Goal: Transaction & Acquisition: Purchase product/service

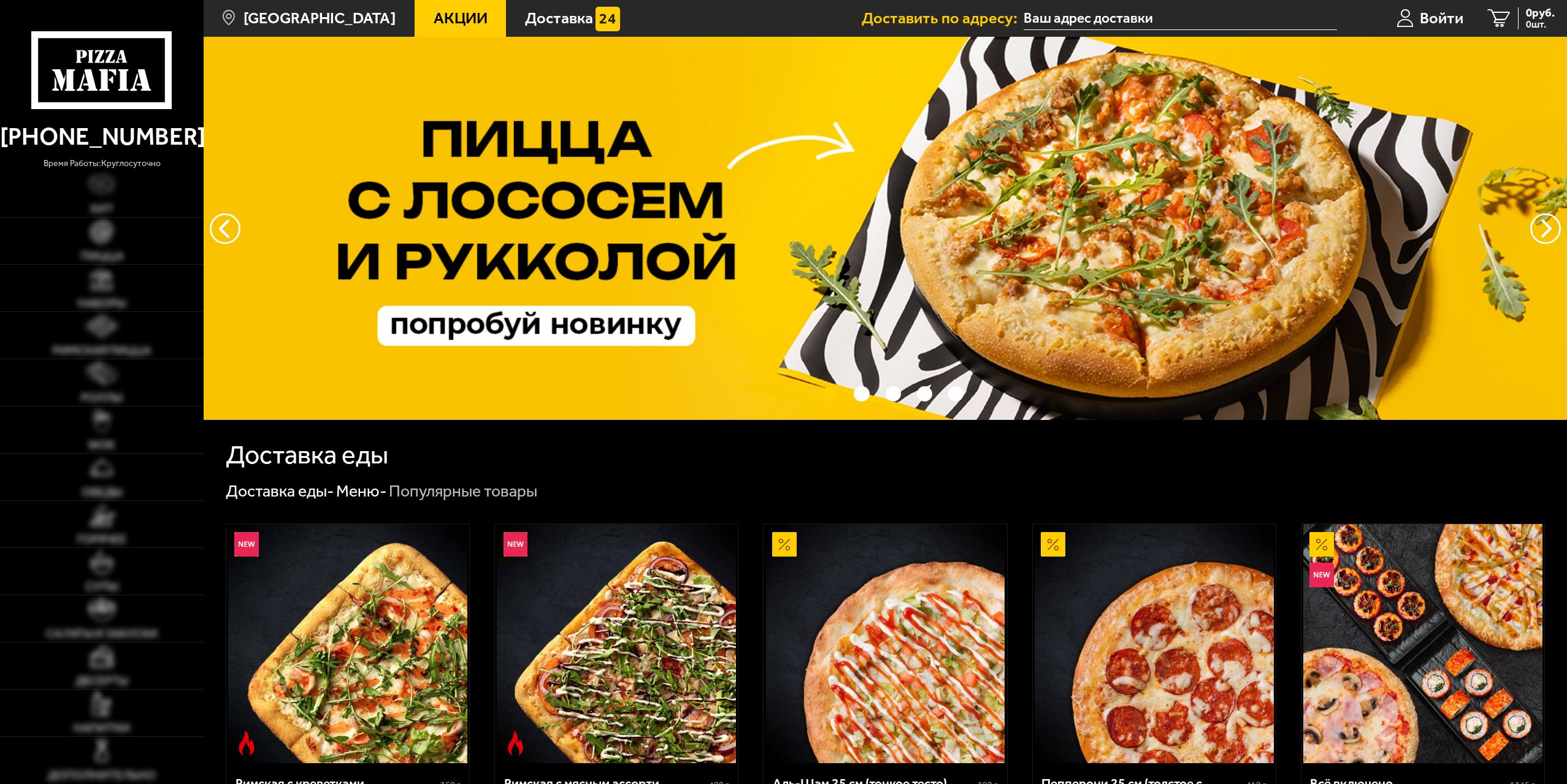
scroll to position [245, 0]
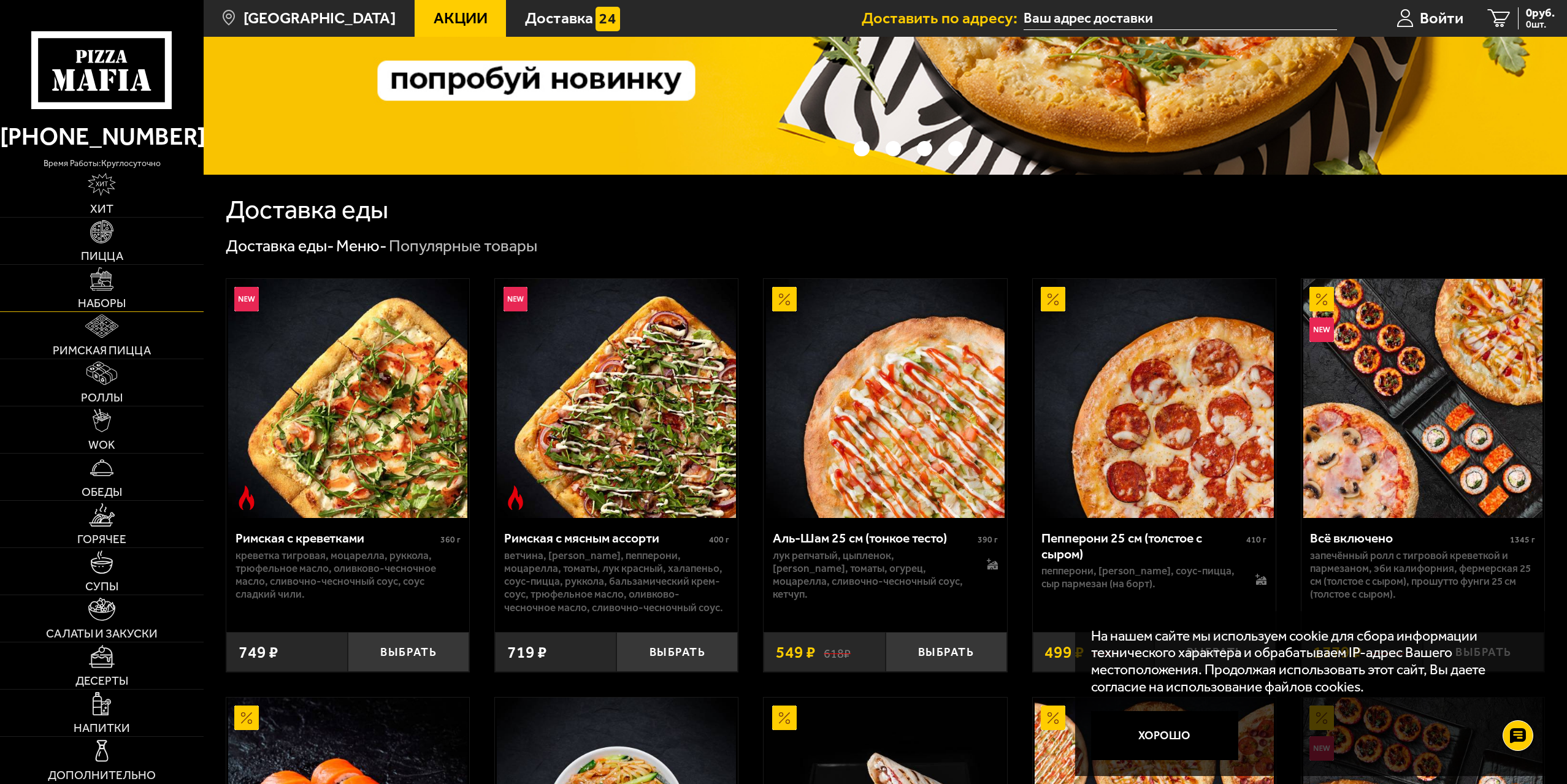
click at [121, 300] on span "Наборы" at bounding box center [102, 303] width 48 height 12
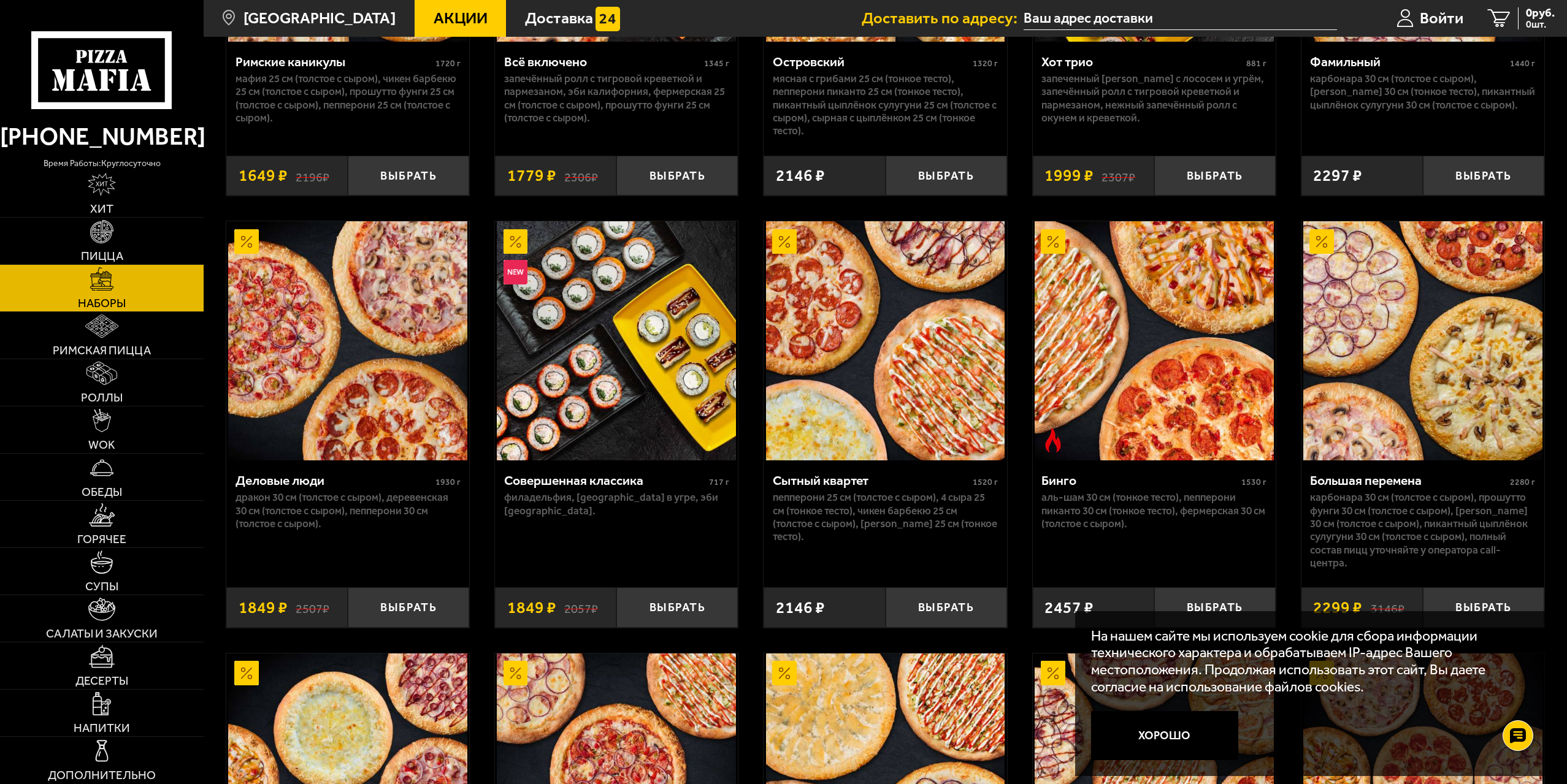
scroll to position [1585, 0]
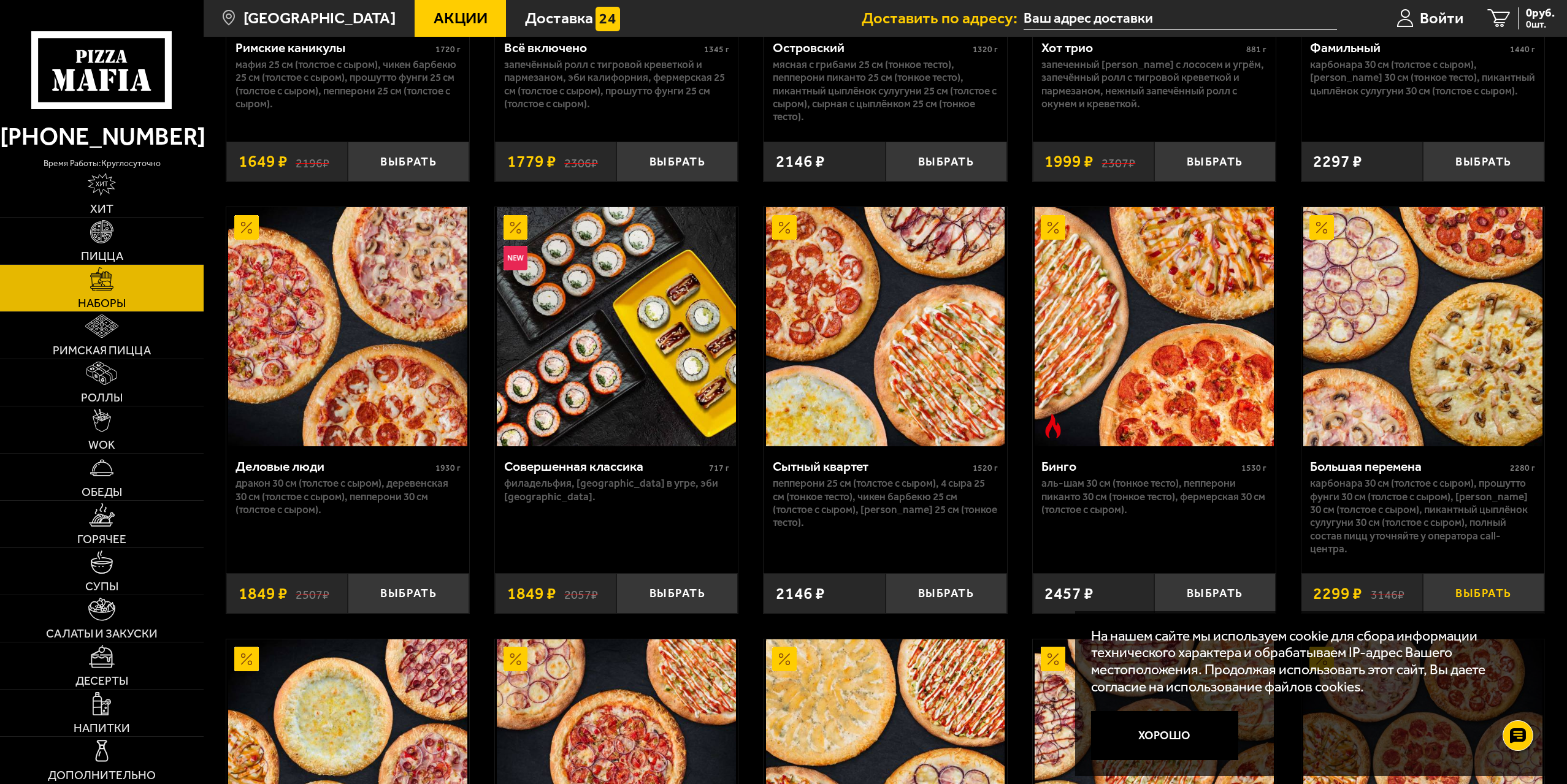
click at [1474, 591] on button "Выбрать" at bounding box center [1483, 593] width 122 height 40
click at [1522, 21] on span "1 шт." at bounding box center [1531, 25] width 47 height 10
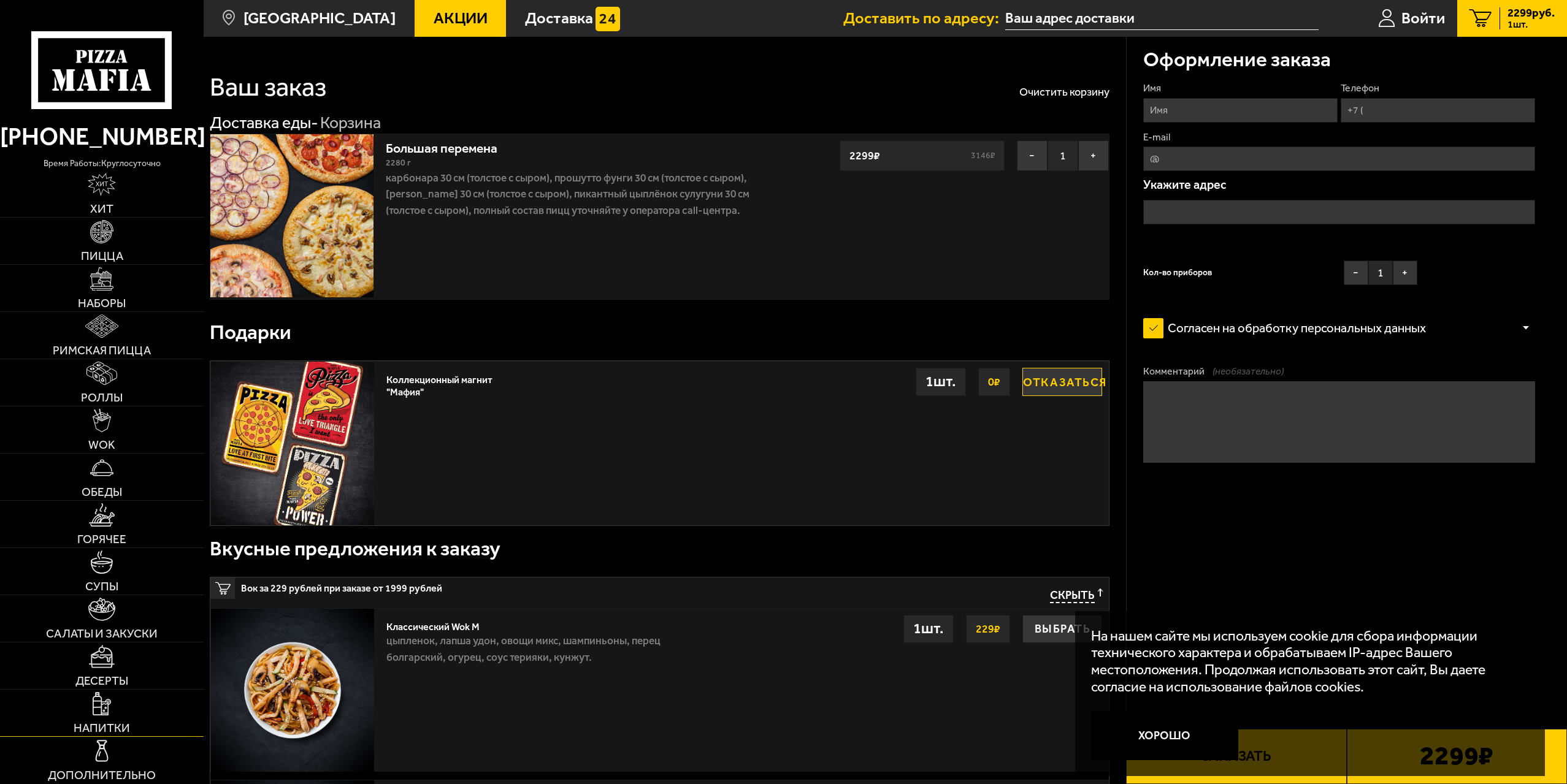
click at [110, 706] on img at bounding box center [101, 703] width 18 height 23
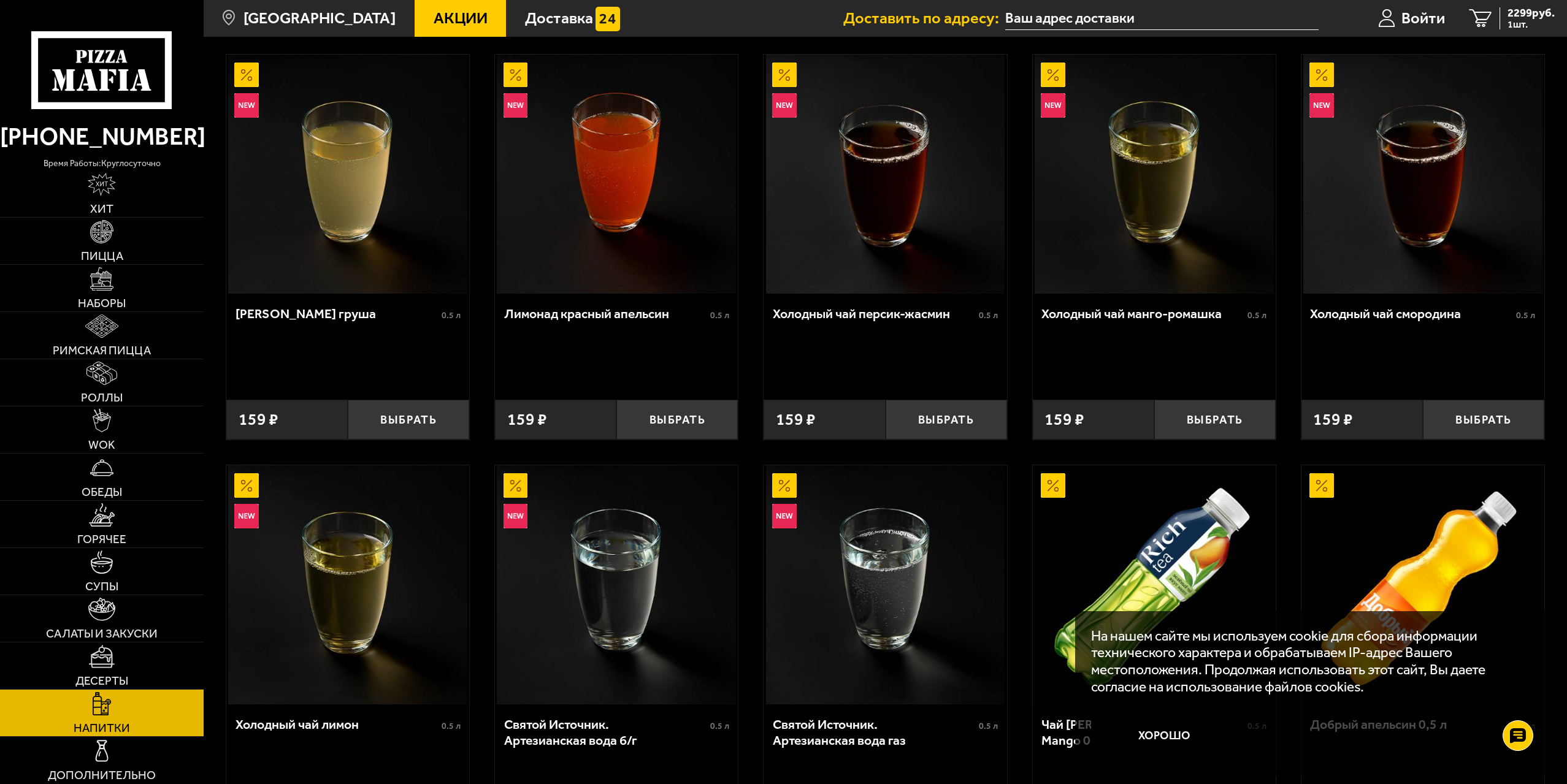
scroll to position [61, 0]
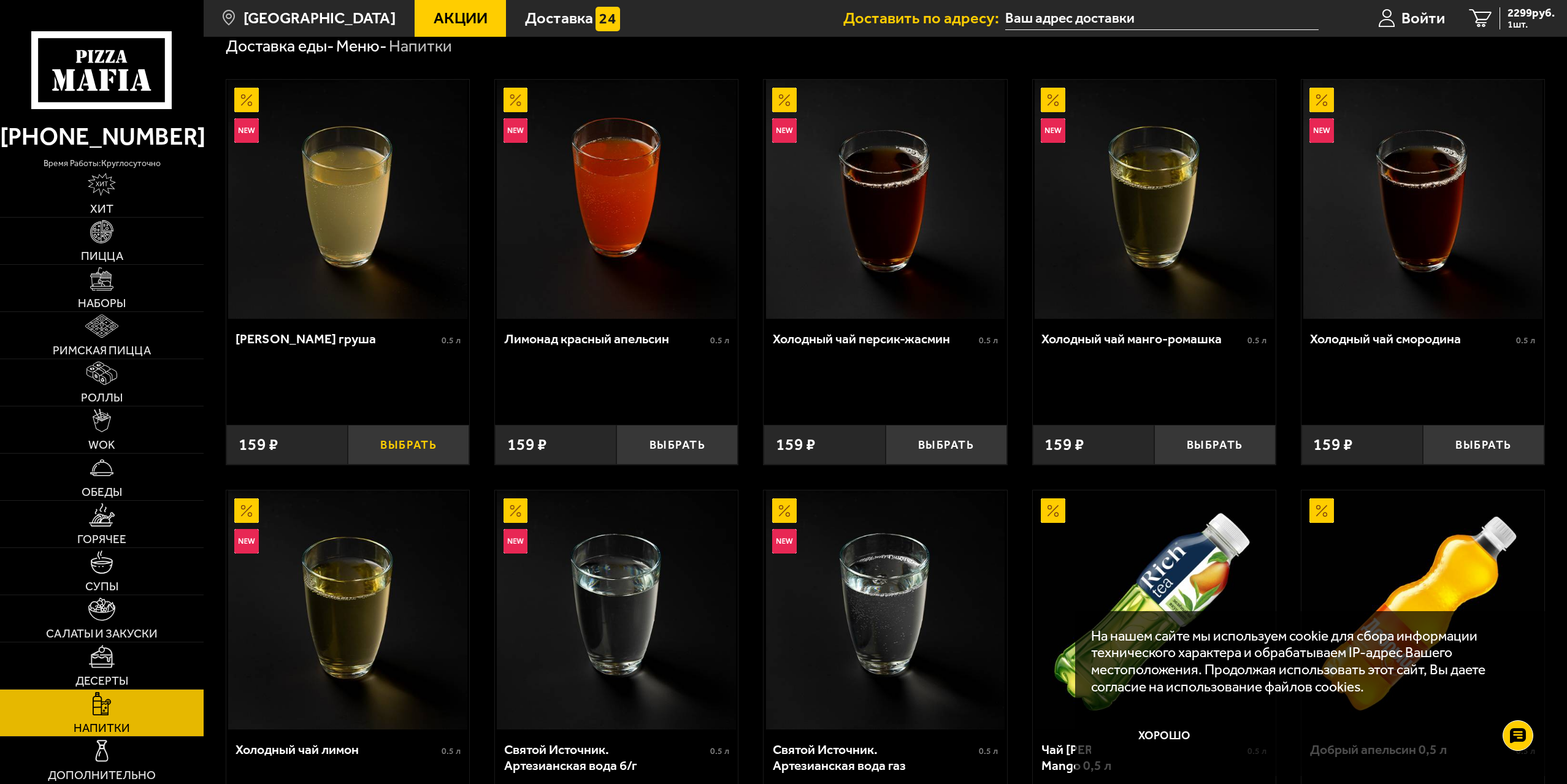
click at [423, 445] on button "Выбрать" at bounding box center [408, 444] width 122 height 40
drag, startPoint x: 661, startPoint y: 443, endPoint x: 697, endPoint y: 466, distance: 42.7
click at [662, 443] on button "Выбрать" at bounding box center [677, 444] width 122 height 40
click at [1519, 16] on span "2617 руб." at bounding box center [1531, 13] width 47 height 12
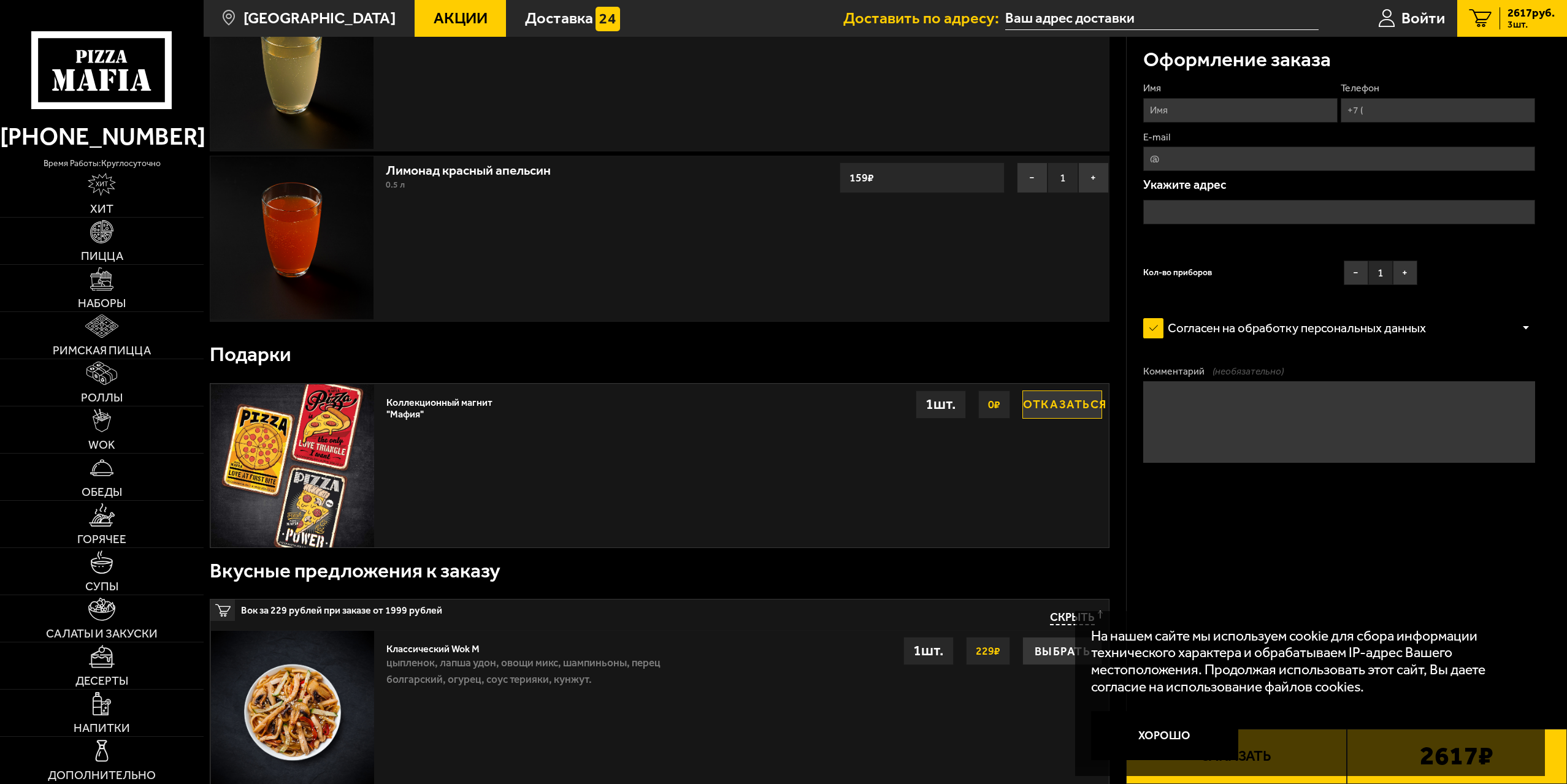
scroll to position [368, 0]
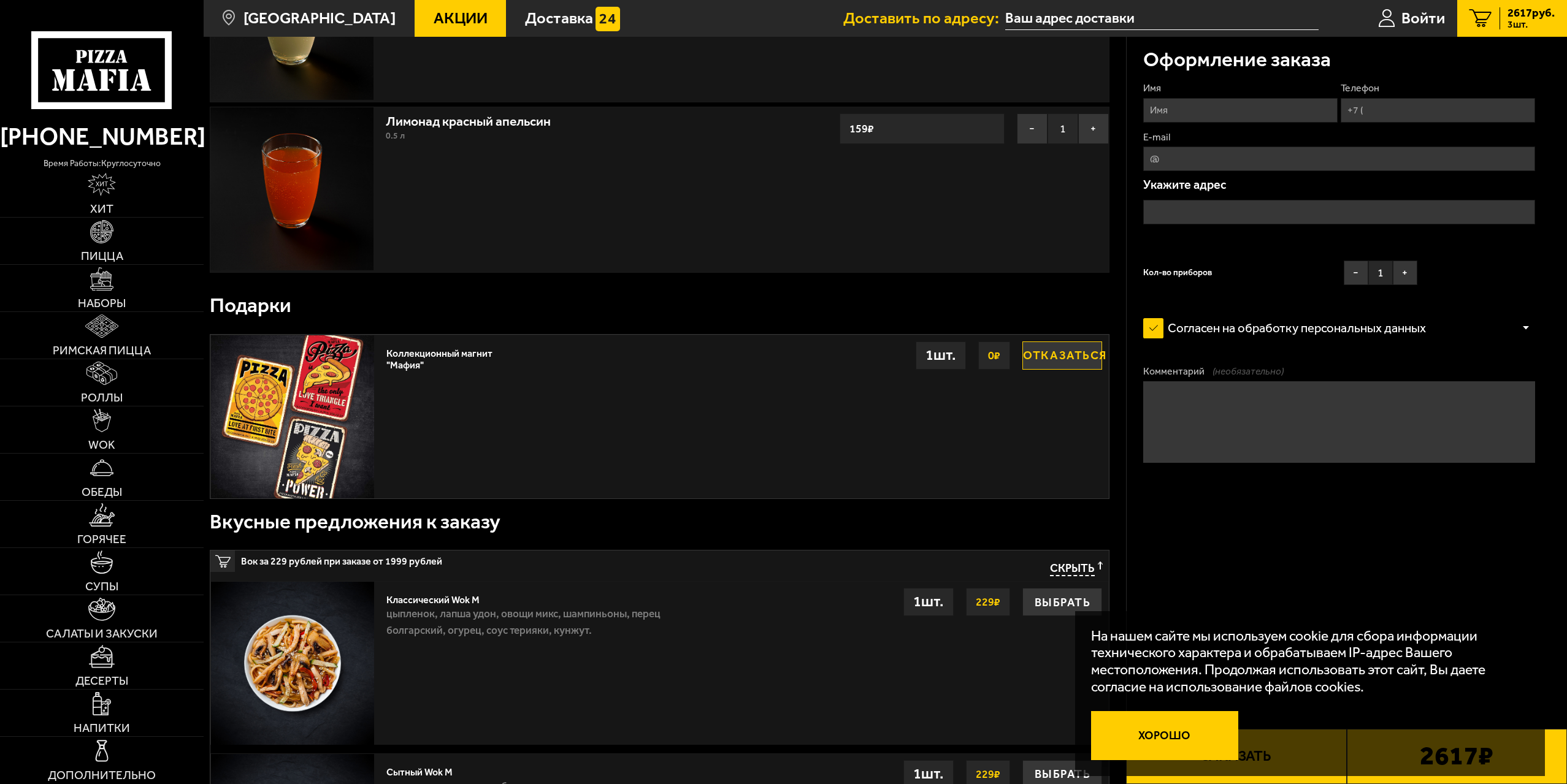
click at [1178, 736] on button "Хорошо" at bounding box center [1165, 736] width 147 height 49
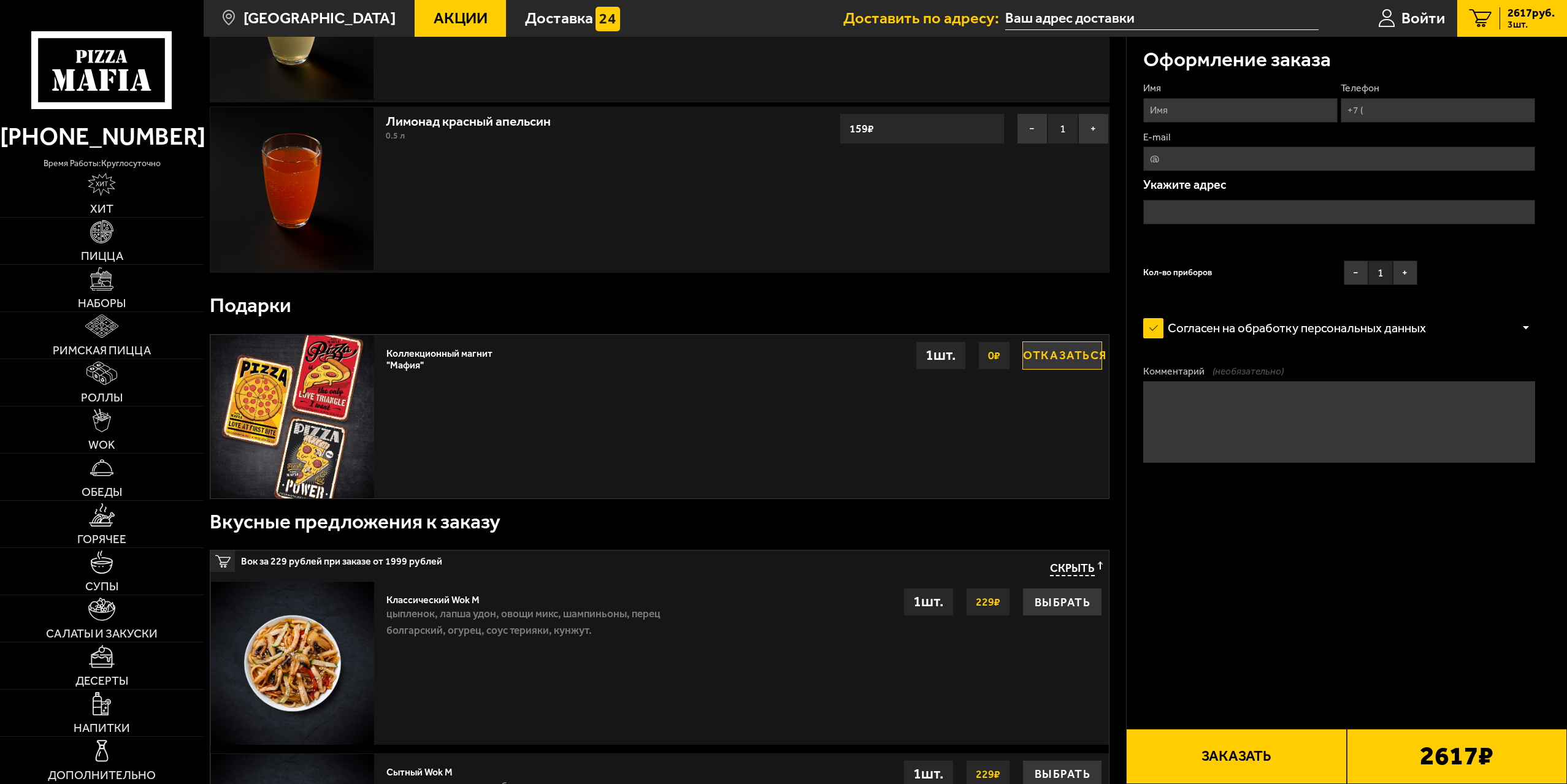
click at [1243, 758] on button "Заказать" at bounding box center [1236, 756] width 220 height 55
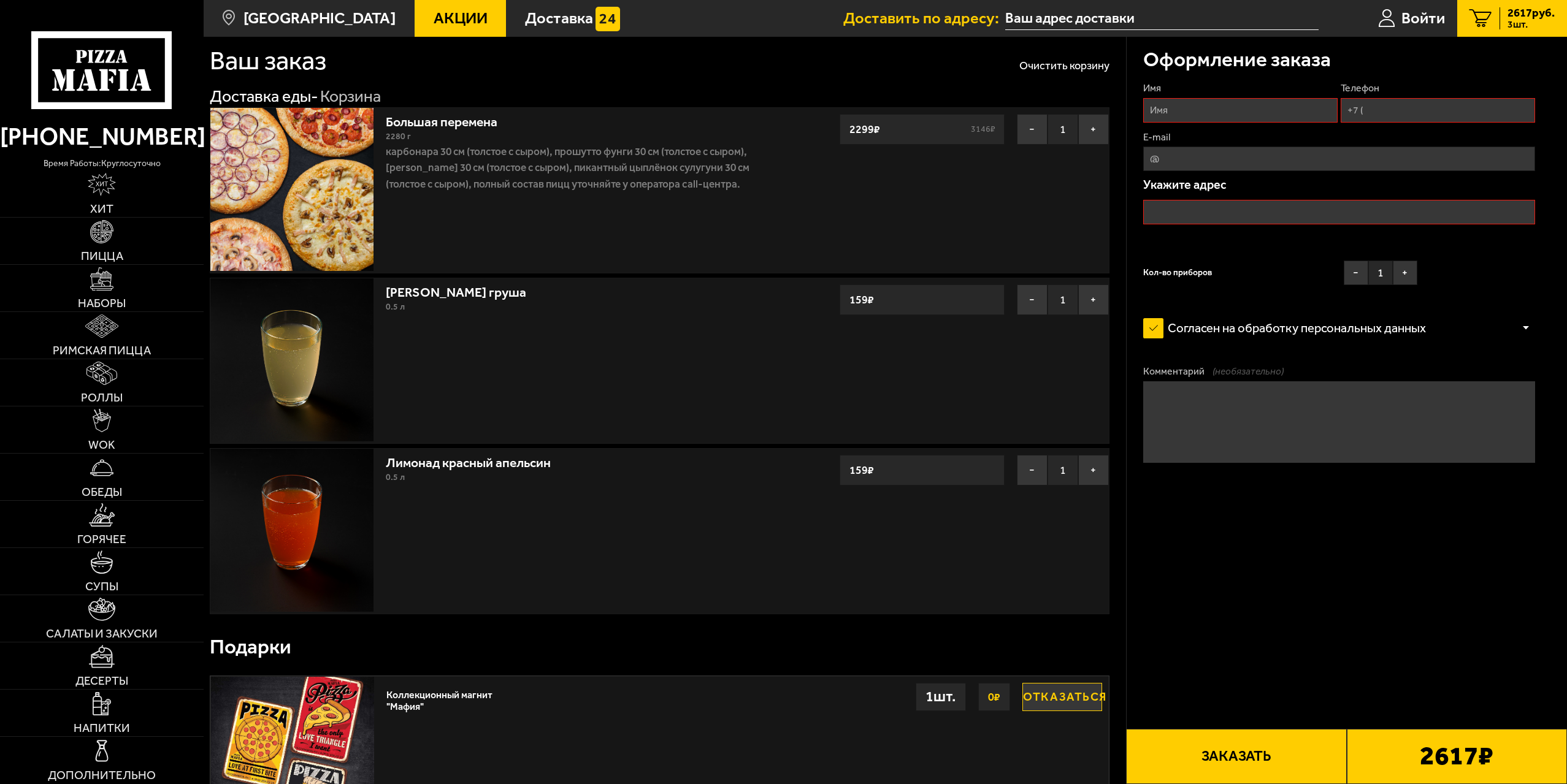
scroll to position [0, 0]
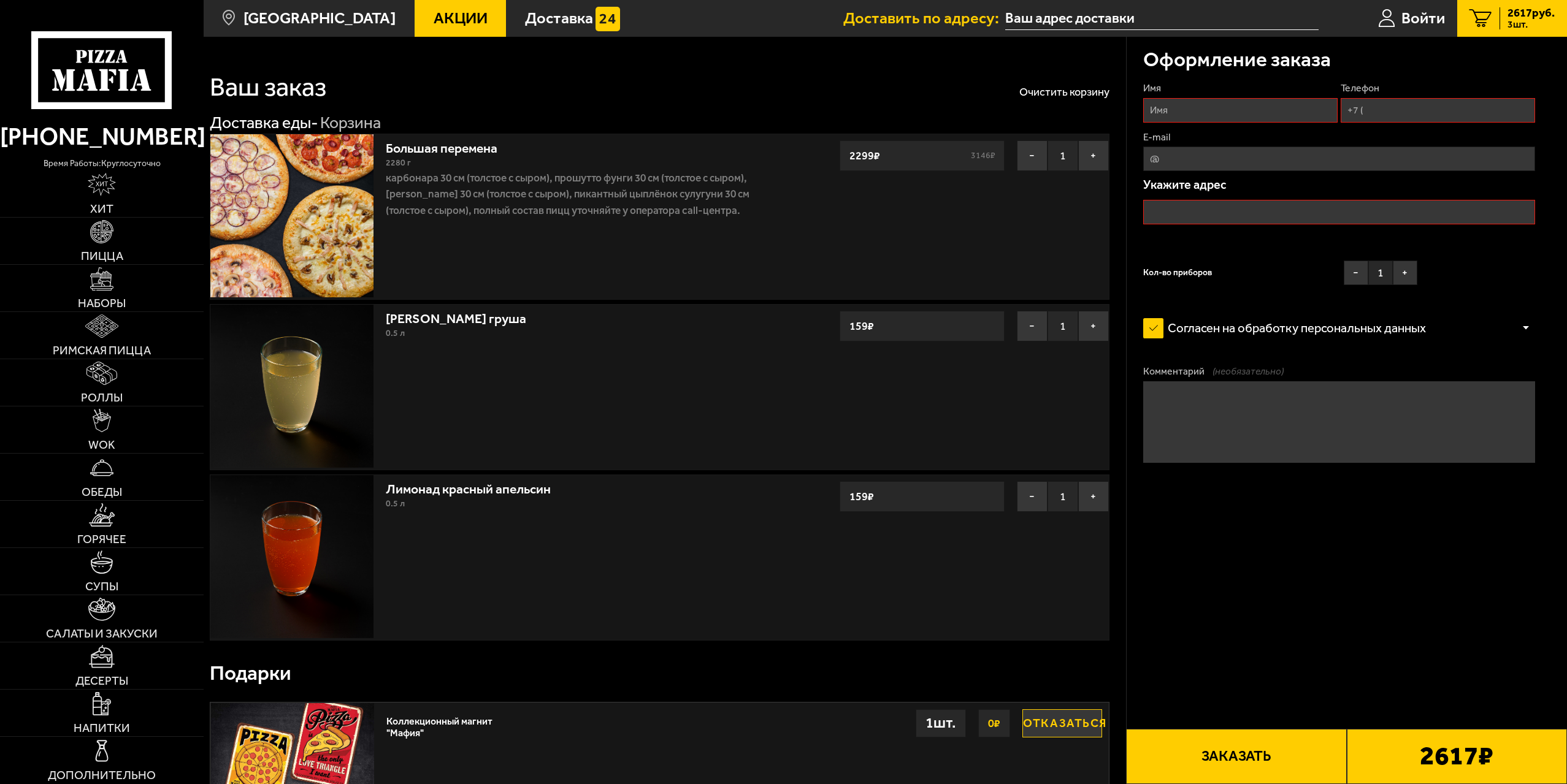
click at [1370, 104] on input "Телефон" at bounding box center [1438, 110] width 195 height 25
type input "+7 (931) 530-42-47"
click at [1246, 107] on input "Имя" at bounding box center [1240, 110] width 195 height 25
type input "константин"
click at [1245, 210] on input "text" at bounding box center [1339, 212] width 392 height 25
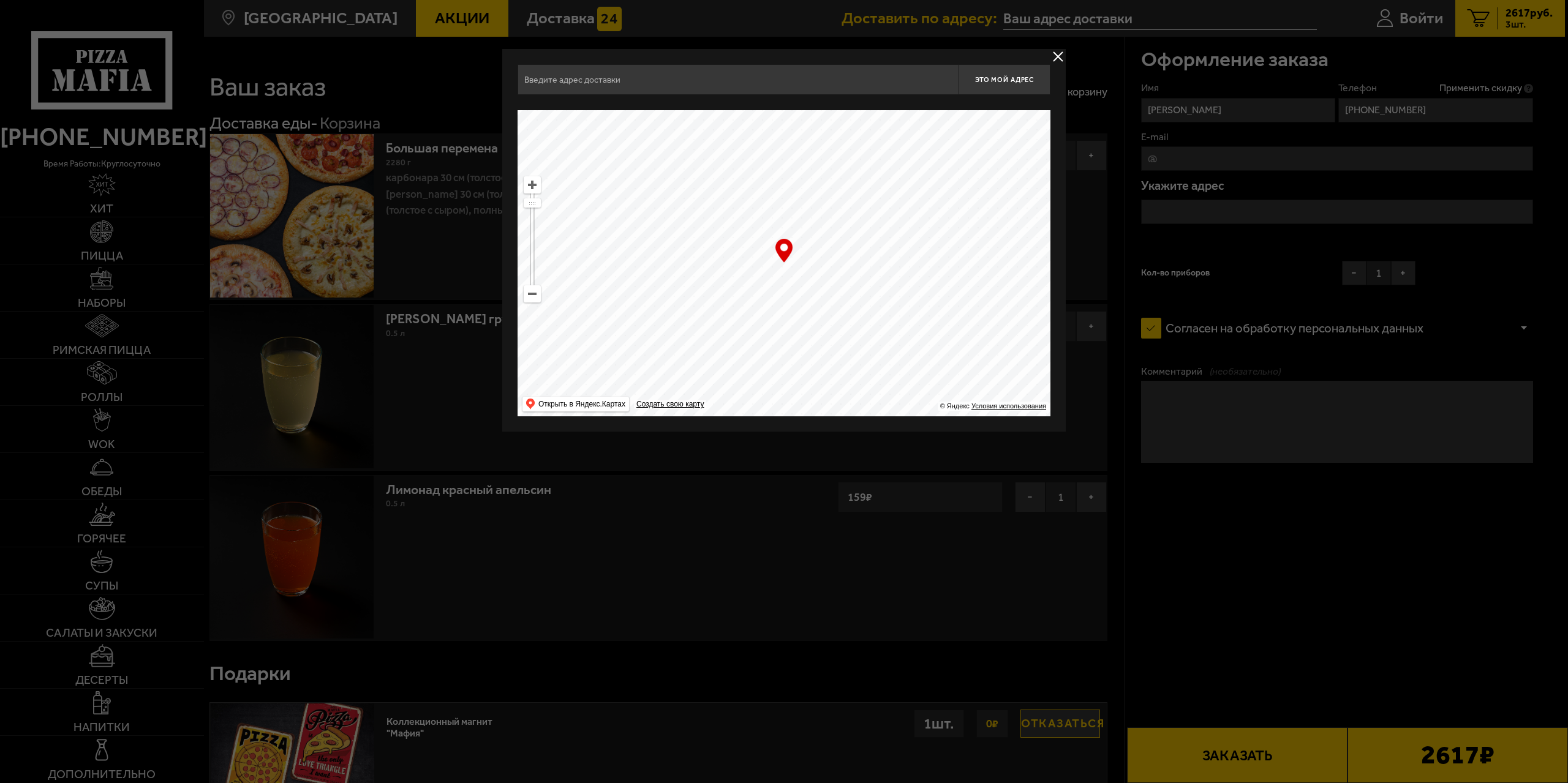
click at [668, 87] on input "text" at bounding box center [737, 79] width 441 height 31
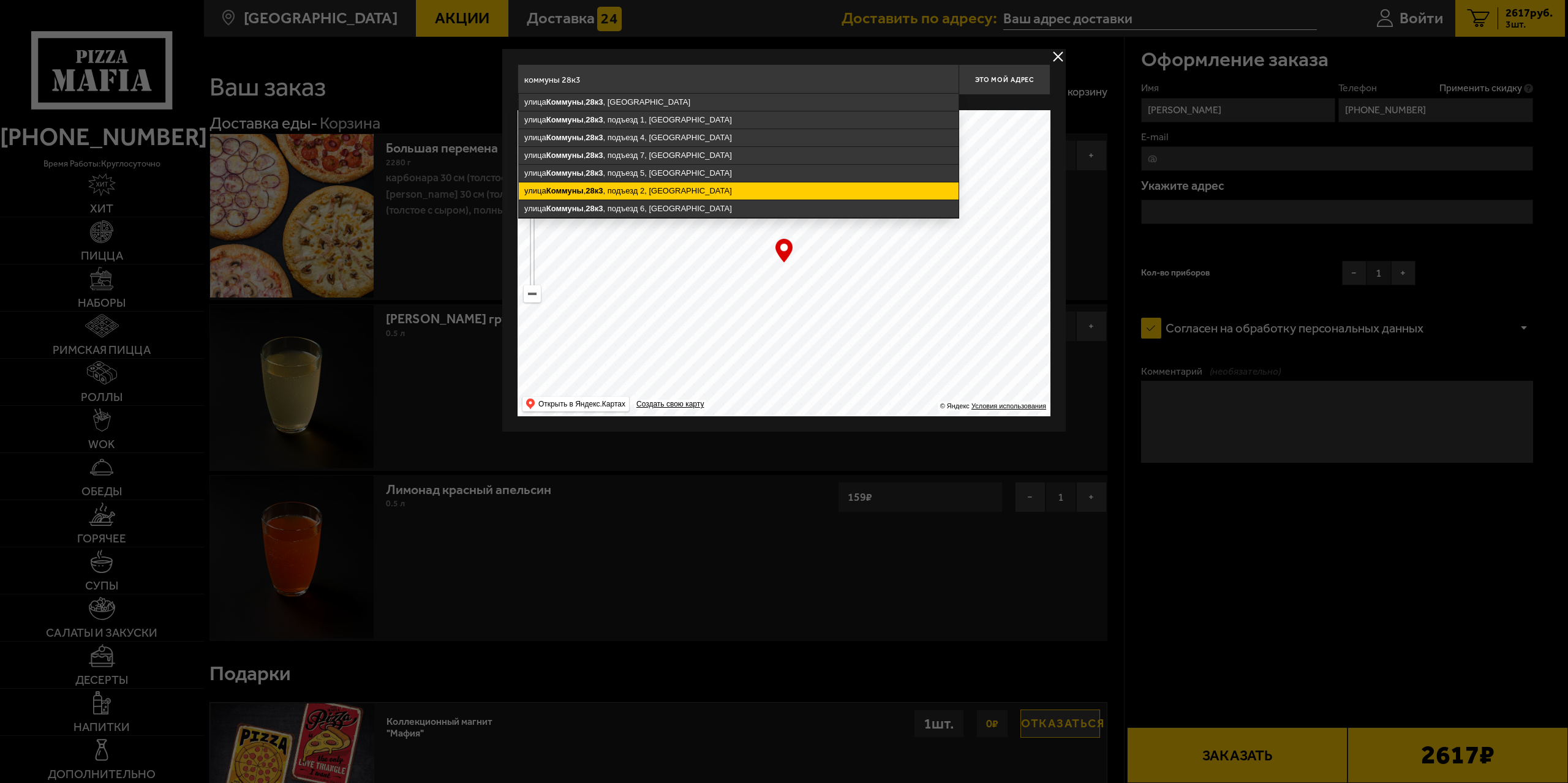
click at [665, 184] on ymaps "улица Коммуны , 28к3 , подъезд 2, Санкт-Петербург" at bounding box center [738, 190] width 439 height 17
type input "Санкт-Петербург, улица Коммуны, 28к3, подъезд 2"
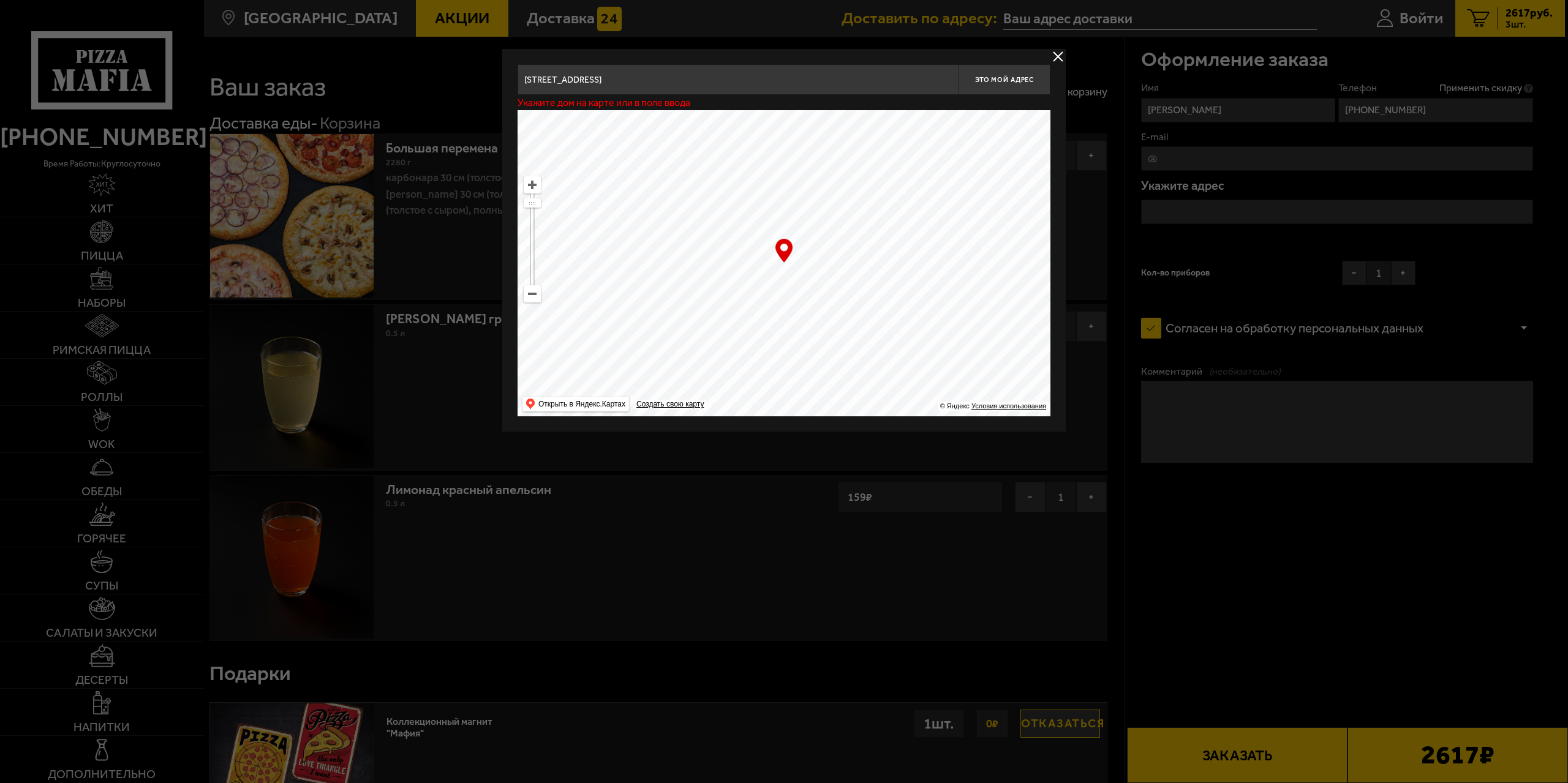
type input "улица Коммуны, 28к3, подъезд 2"
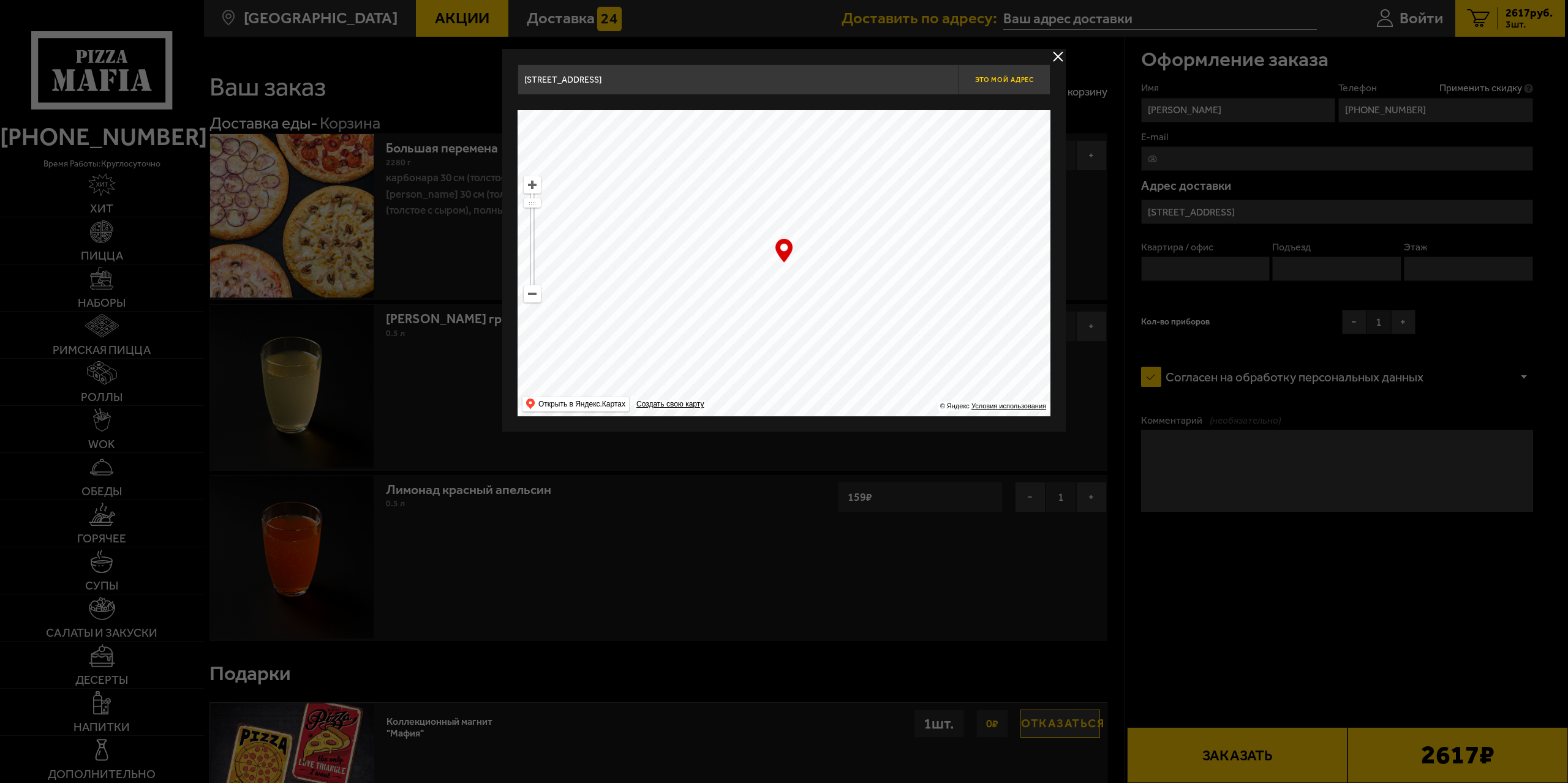
click at [1011, 80] on span "Это мой адрес" at bounding box center [1005, 80] width 59 height 8
type input "Санкт-Петербург, улица Коммуны, 28к3, подъезд 2"
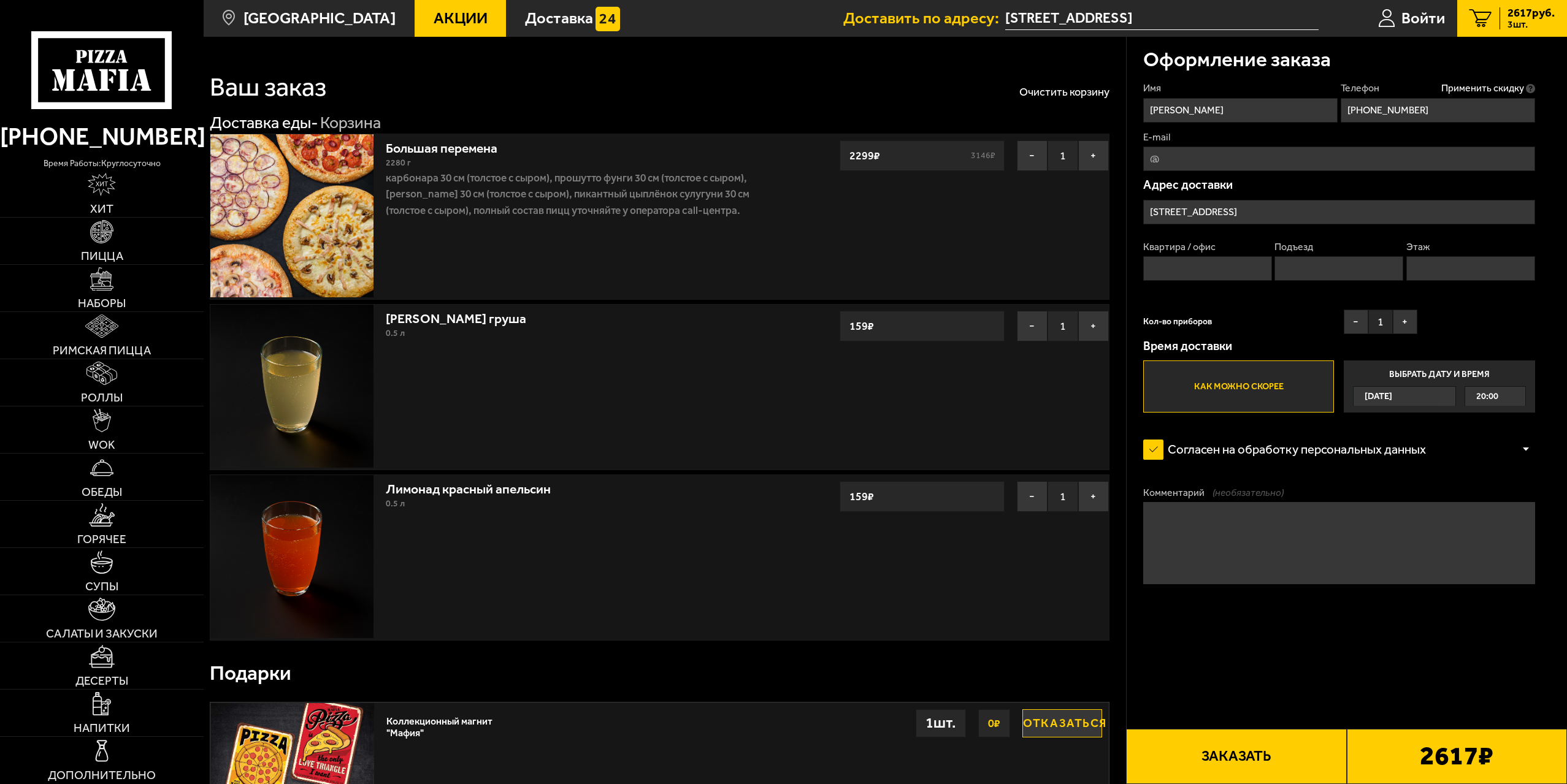
click at [1235, 269] on input "Квартира / офис" at bounding box center [1208, 268] width 129 height 25
type input "42"
click at [1313, 266] on input "Подъезд" at bounding box center [1338, 268] width 129 height 25
type input "2"
click at [1428, 267] on input "Этаж" at bounding box center [1471, 268] width 129 height 25
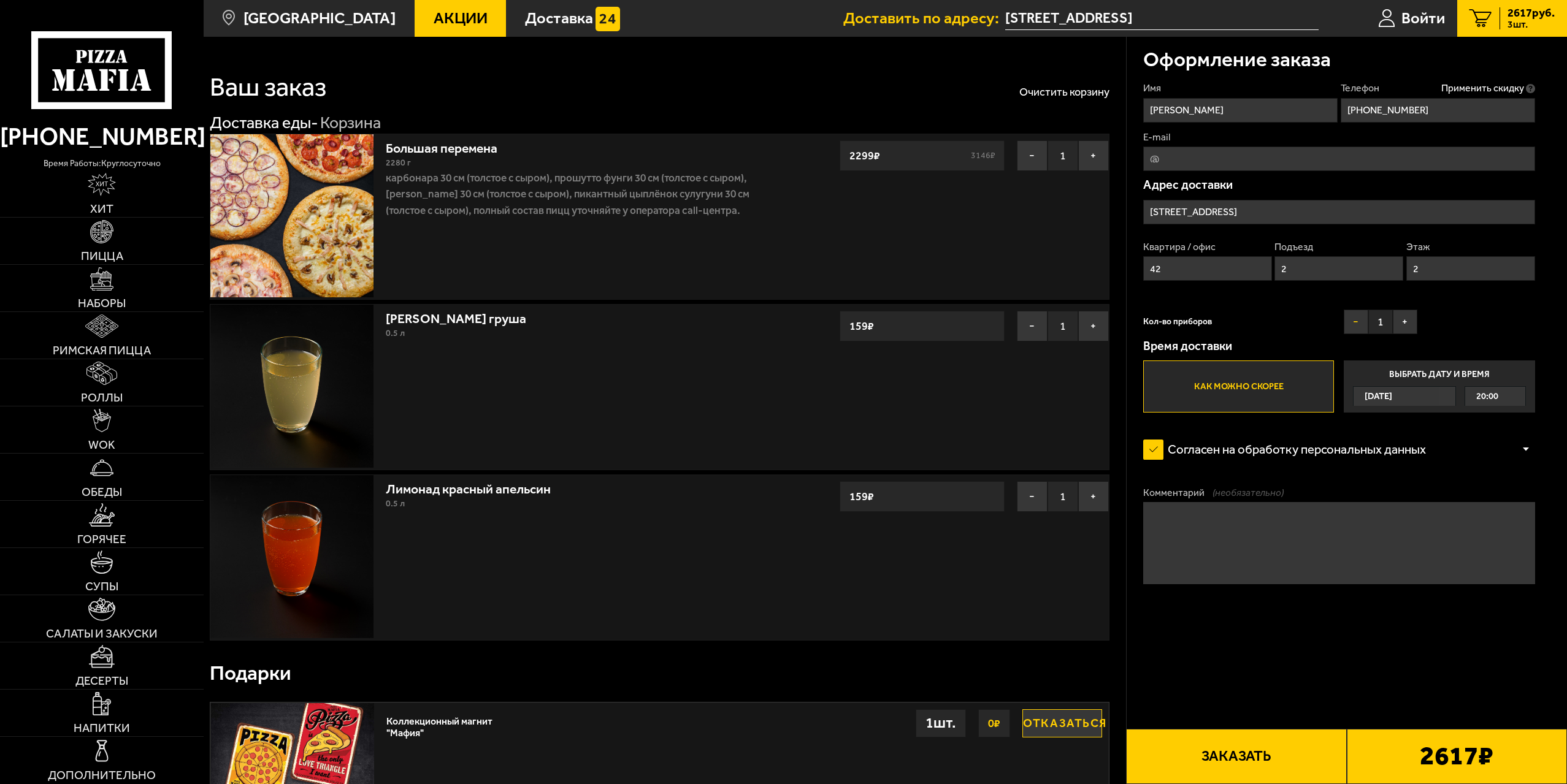
type input "2"
drag, startPoint x: 1350, startPoint y: 323, endPoint x: 1359, endPoint y: 328, distance: 10.3
click at [1352, 324] on button "−" at bounding box center [1355, 322] width 25 height 25
click at [1234, 751] on button "Заказать" at bounding box center [1236, 756] width 220 height 55
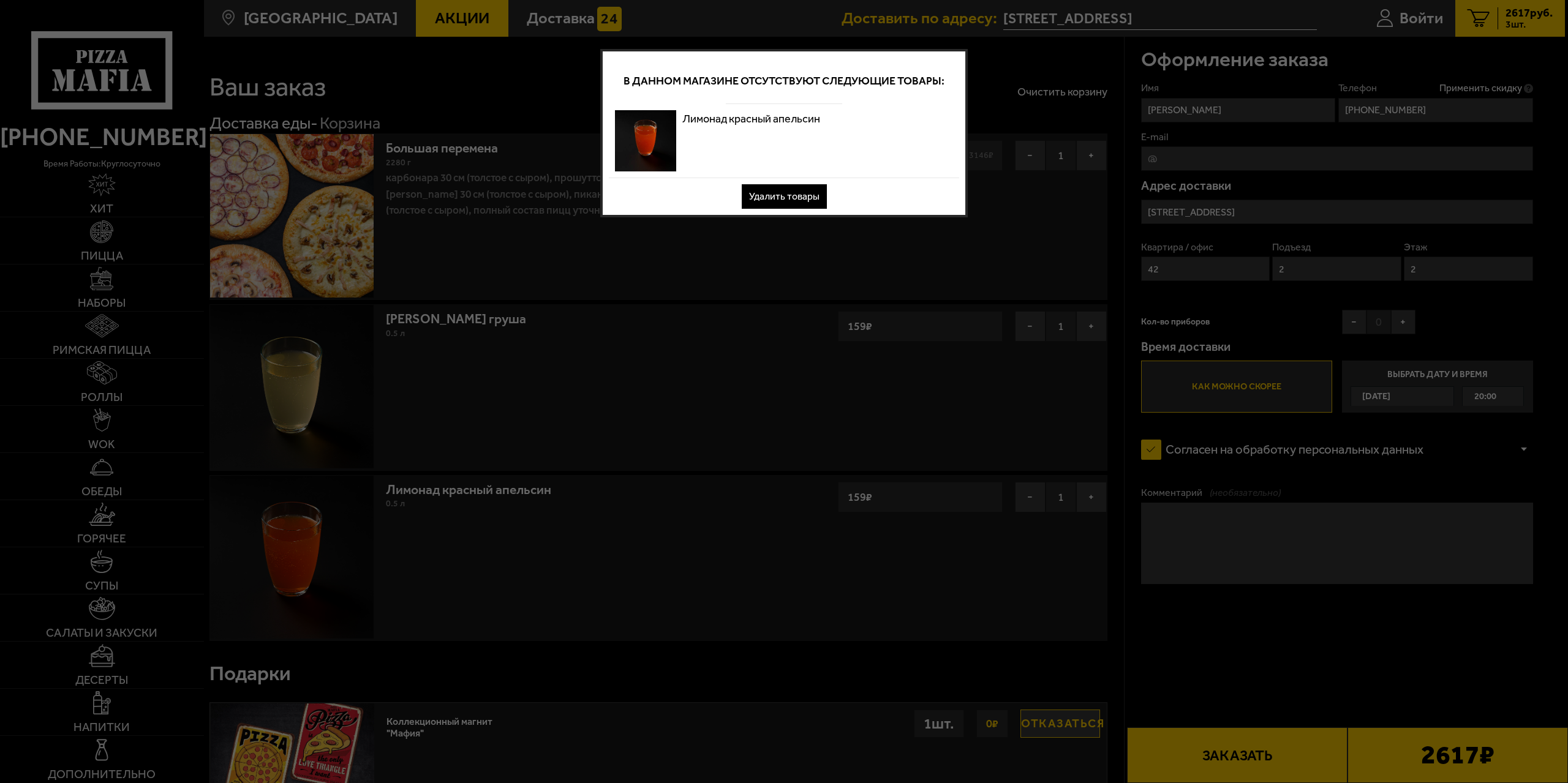
click at [778, 200] on button "Удалить товары" at bounding box center [784, 196] width 85 height 25
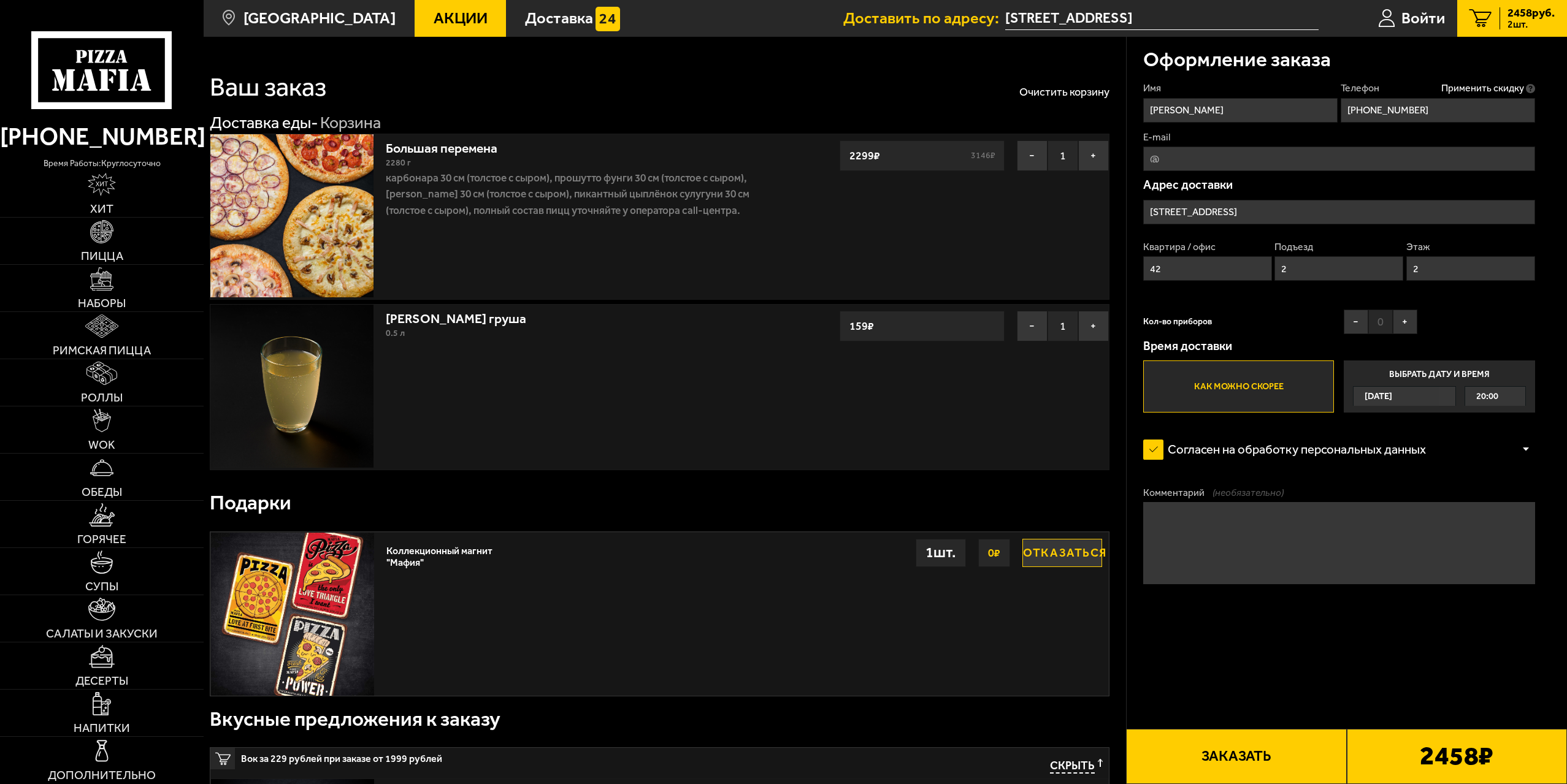
click at [1242, 755] on button "Заказать" at bounding box center [1236, 756] width 220 height 55
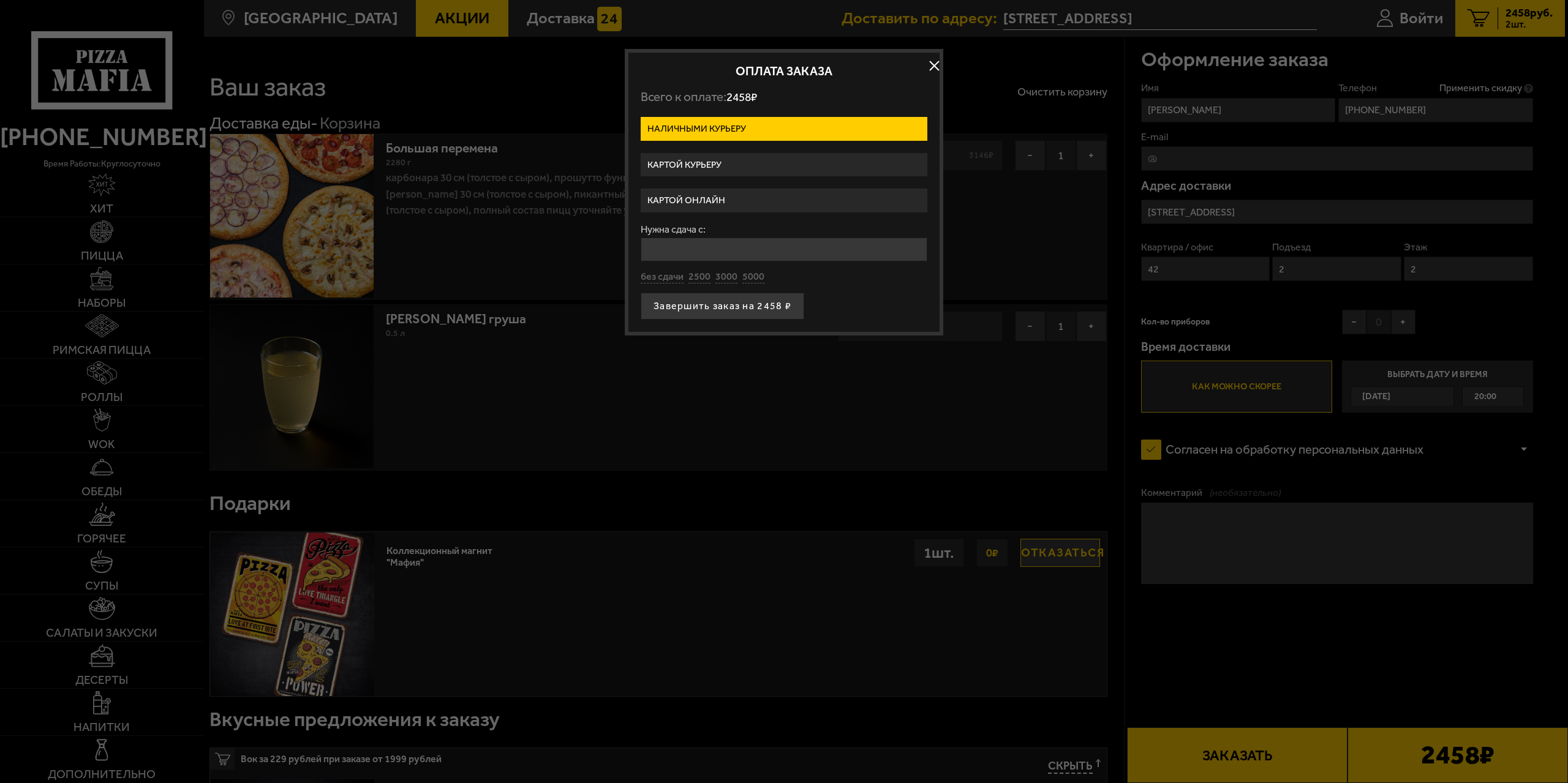
click at [687, 204] on label "Картой онлайн" at bounding box center [784, 200] width 287 height 24
click at [0, 0] on input "Картой онлайн" at bounding box center [0, 0] width 0 height 0
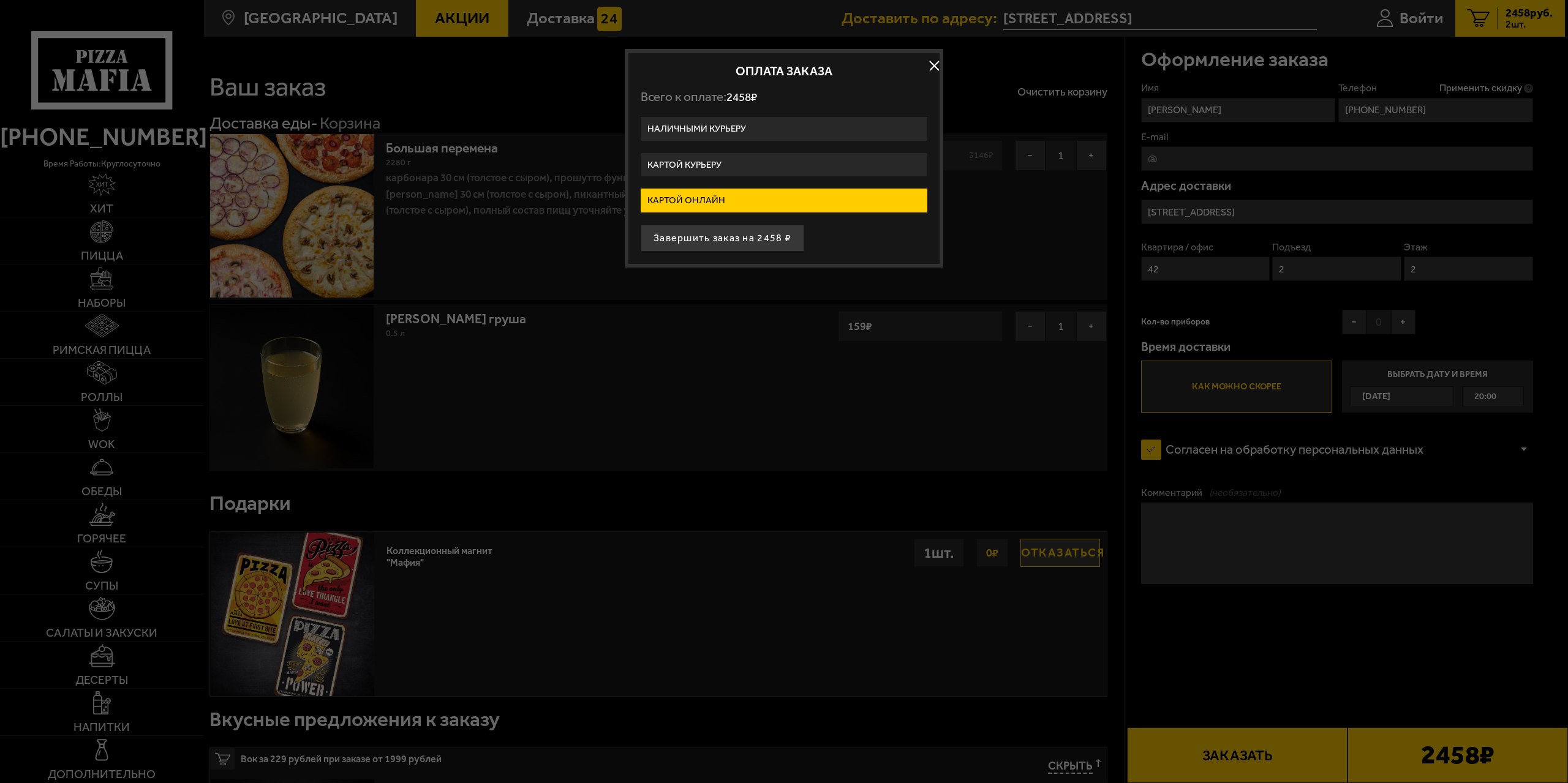
click at [700, 200] on label "Картой онлайн" at bounding box center [784, 200] width 287 height 24
click at [0, 0] on input "Картой онлайн" at bounding box center [0, 0] width 0 height 0
click at [724, 239] on button "Завершить заказ на 2458 ₽" at bounding box center [722, 238] width 163 height 27
